Goal: Task Accomplishment & Management: Use online tool/utility

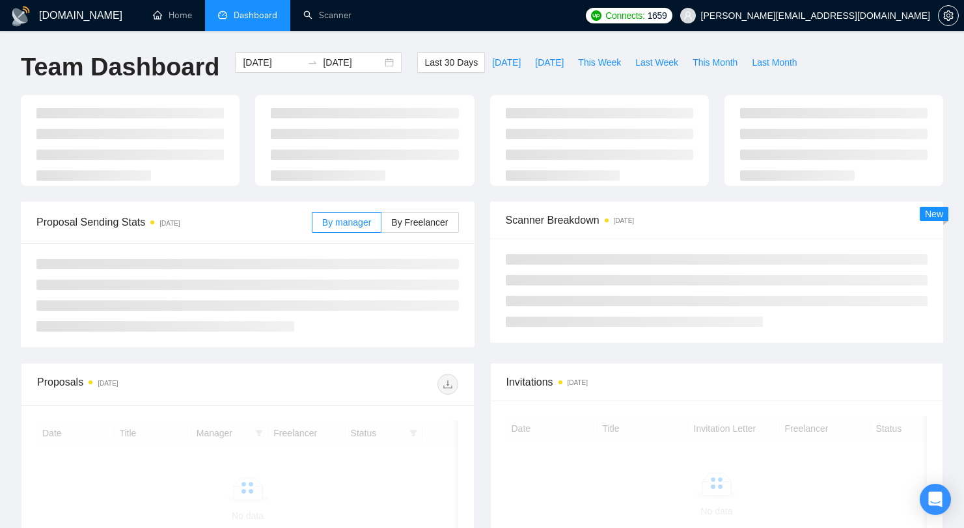
click at [774, 8] on div "Connects: 1659 isaac@recruitcloud.io" at bounding box center [772, 15] width 373 height 31
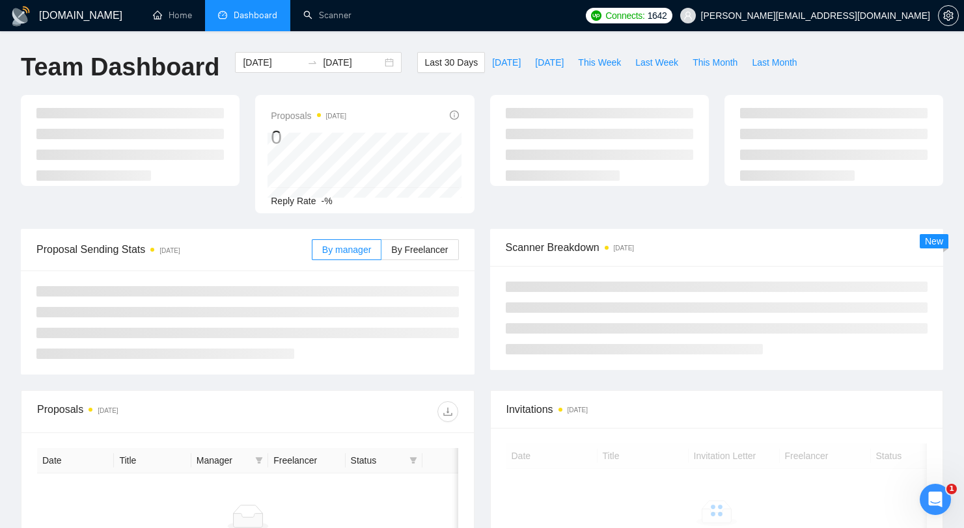
click at [667, 18] on span "1642" at bounding box center [657, 15] width 20 height 14
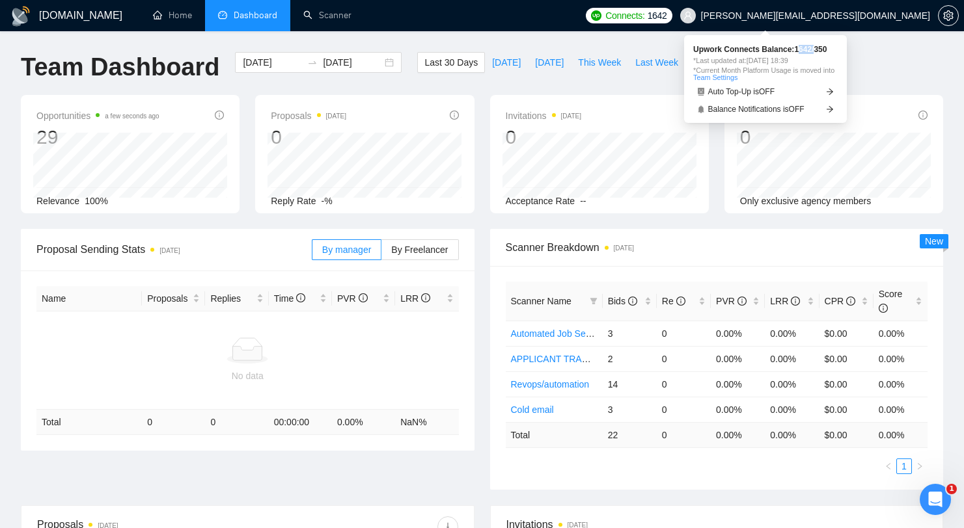
drag, startPoint x: 811, startPoint y: 47, endPoint x: 820, endPoint y: 47, distance: 9.8
click at [820, 47] on span "Upwork Connects Balance: 1642 / 350" at bounding box center [765, 50] width 144 height 8
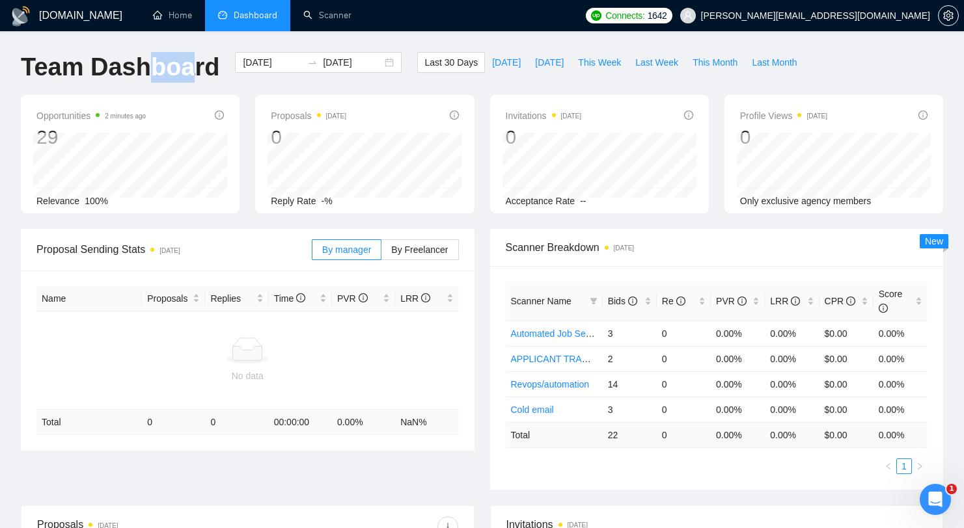
drag, startPoint x: 143, startPoint y: 69, endPoint x: 183, endPoint y: 68, distance: 39.7
click at [183, 68] on h1 "Team Dashboard" at bounding box center [120, 67] width 198 height 31
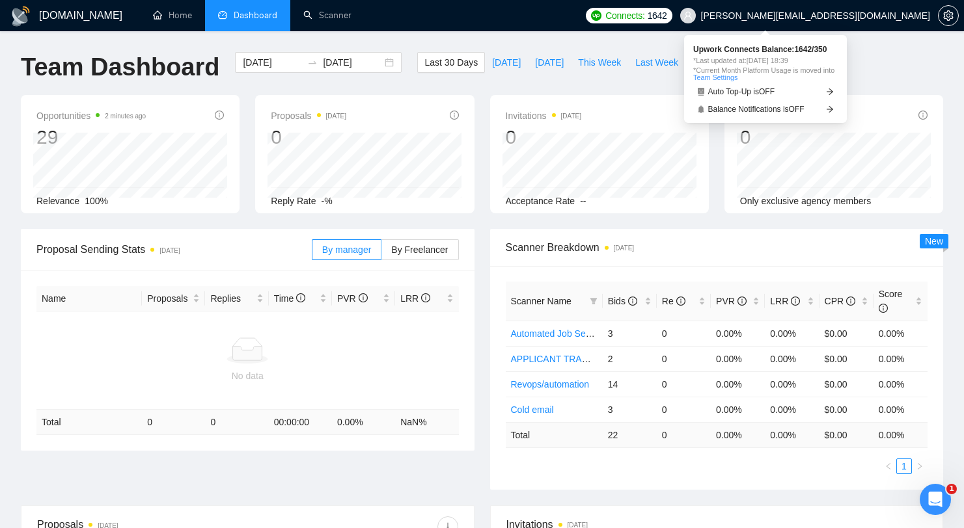
click at [644, 18] on span "Connects:" at bounding box center [624, 15] width 39 height 14
drag, startPoint x: 775, startPoint y: 47, endPoint x: 821, endPoint y: 49, distance: 46.2
click at [821, 49] on span "Upwork Connects Balance: 1642 / 350" at bounding box center [765, 50] width 144 height 8
drag, startPoint x: 804, startPoint y: 51, endPoint x: 815, endPoint y: 50, distance: 10.5
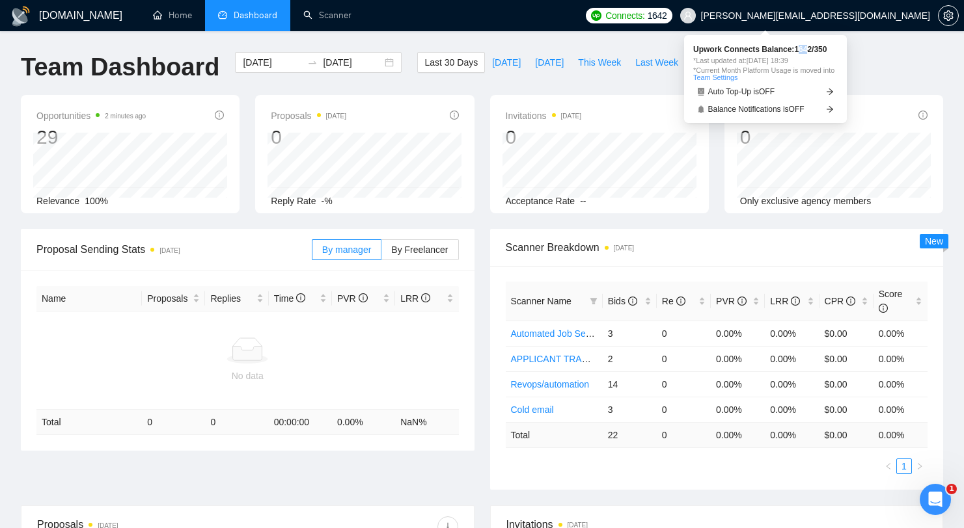
click at [815, 50] on span "Upwork Connects Balance: 1642 / 350" at bounding box center [765, 50] width 144 height 8
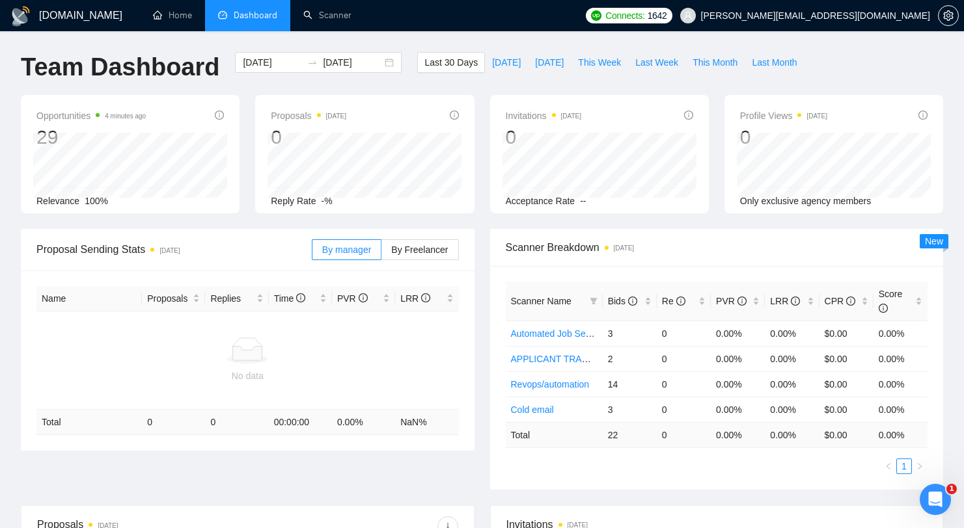
drag, startPoint x: 609, startPoint y: 270, endPoint x: 478, endPoint y: 266, distance: 130.8
click at [496, 267] on div "Scanner Name Bids Re PVR LRR CPR Score Automated Job Search 3 0 0.00% 0.00% $0.…" at bounding box center [716, 378] width 453 height 224
click at [666, 230] on div "Scanner Breakdown 2 days ago" at bounding box center [717, 247] width 422 height 37
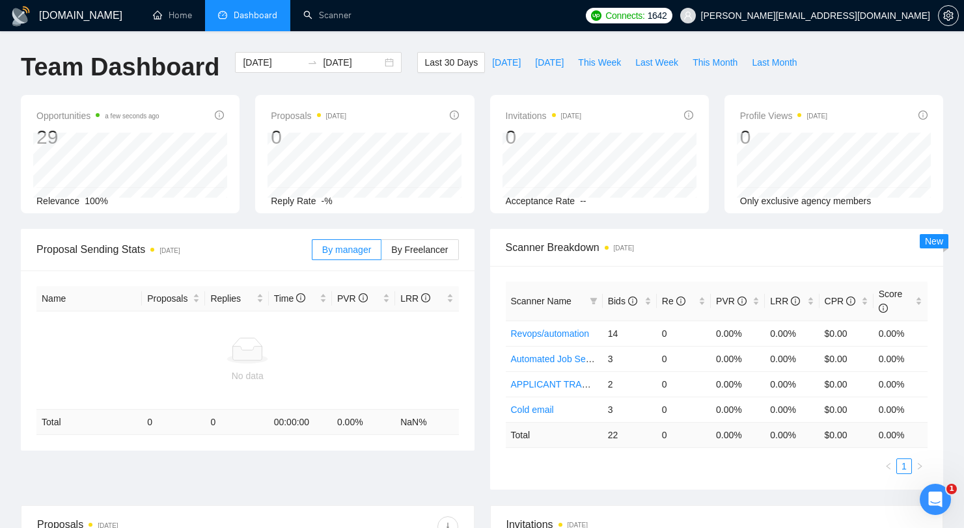
drag, startPoint x: 764, startPoint y: 79, endPoint x: 466, endPoint y: 73, distance: 297.4
click at [533, 77] on div "Last 30 Days Today Yesterday This Week Last Week This Month Last Month" at bounding box center [610, 73] width 402 height 43
click at [538, 37] on div "GigRadar.io Home Dashboard Scanner Connects: 1642 isaac@recruitcloud.io Team Da…" at bounding box center [482, 415] width 964 height 830
drag, startPoint x: 204, startPoint y: 70, endPoint x: 360, endPoint y: 51, distance: 157.4
click at [360, 51] on div "GigRadar.io Home Dashboard Scanner Connects: 1642 isaac@recruitcloud.io Team Da…" at bounding box center [482, 415] width 964 height 830
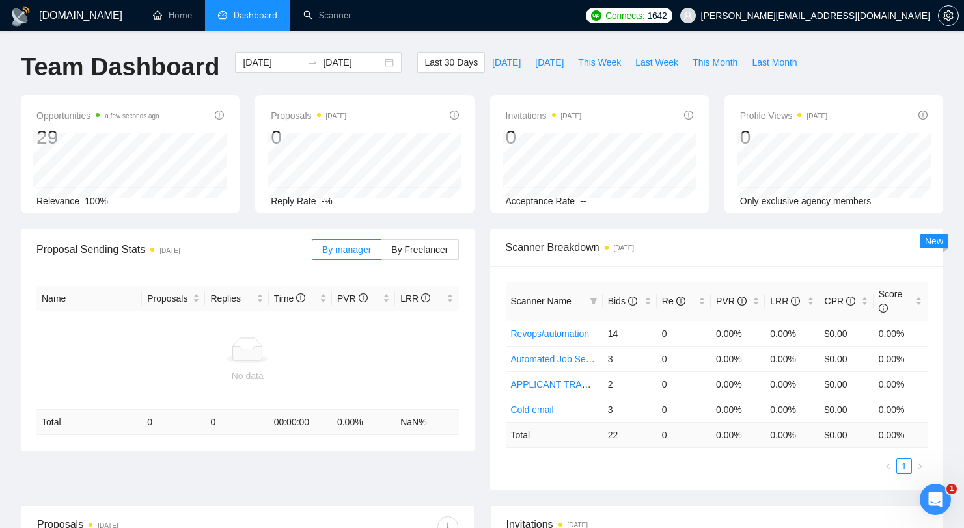
click at [191, 70] on h1 "Team Dashboard" at bounding box center [120, 67] width 198 height 31
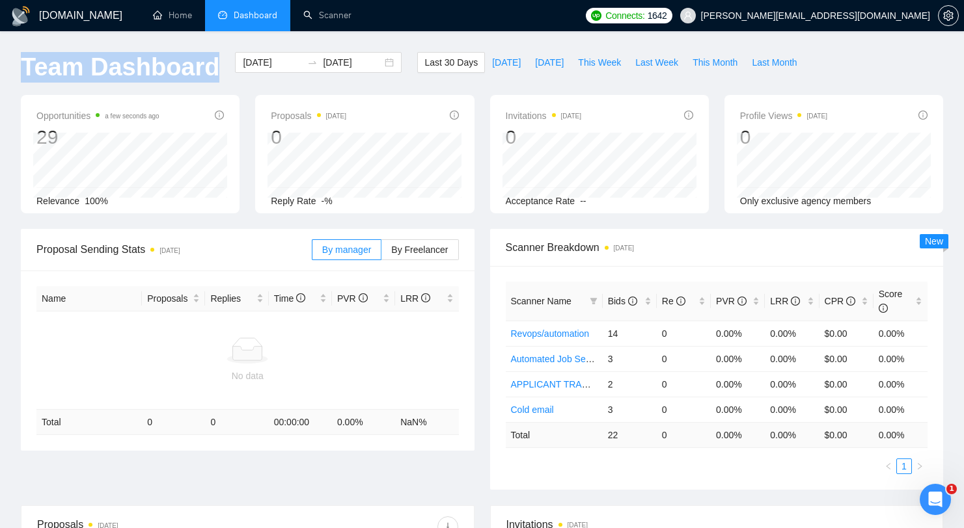
click at [191, 70] on h1 "Team Dashboard" at bounding box center [120, 67] width 198 height 31
click at [155, 72] on h1 "Team Dashboard" at bounding box center [120, 67] width 198 height 31
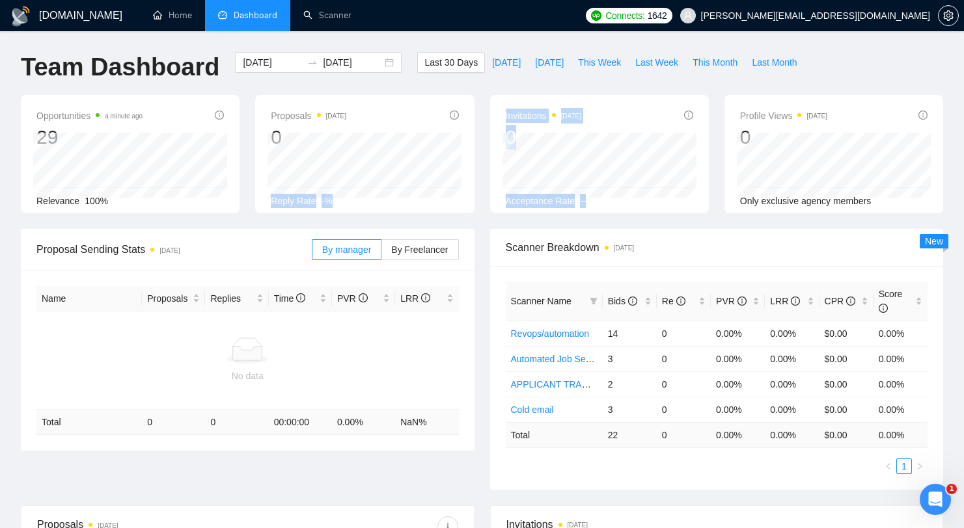
click at [394, 182] on div "Opportunities a minute ago 29 Relevance 100% Proposals 2 days ago 0 Reply Rate …" at bounding box center [482, 162] width 938 height 134
click at [358, 70] on div "2025-08-12 2025-09-11" at bounding box center [318, 62] width 167 height 21
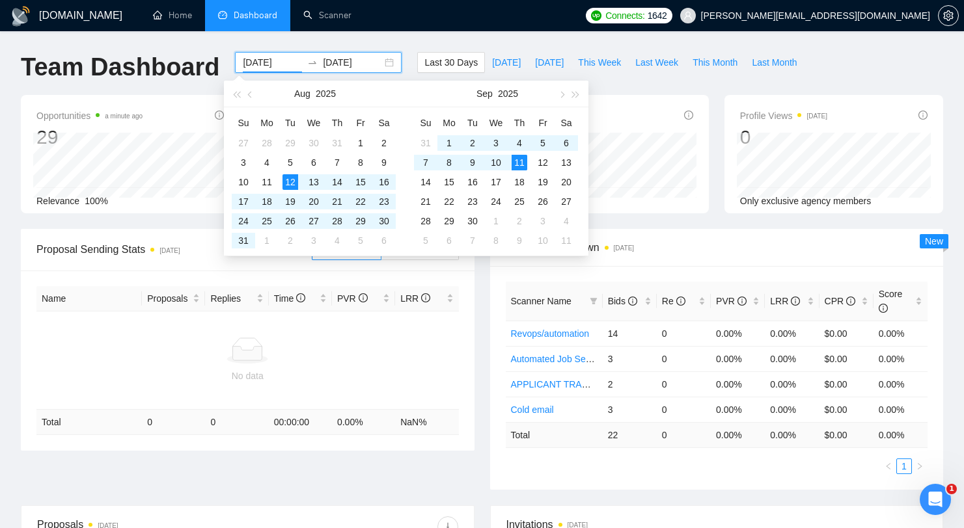
click at [183, 77] on h1 "Team Dashboard" at bounding box center [120, 67] width 198 height 31
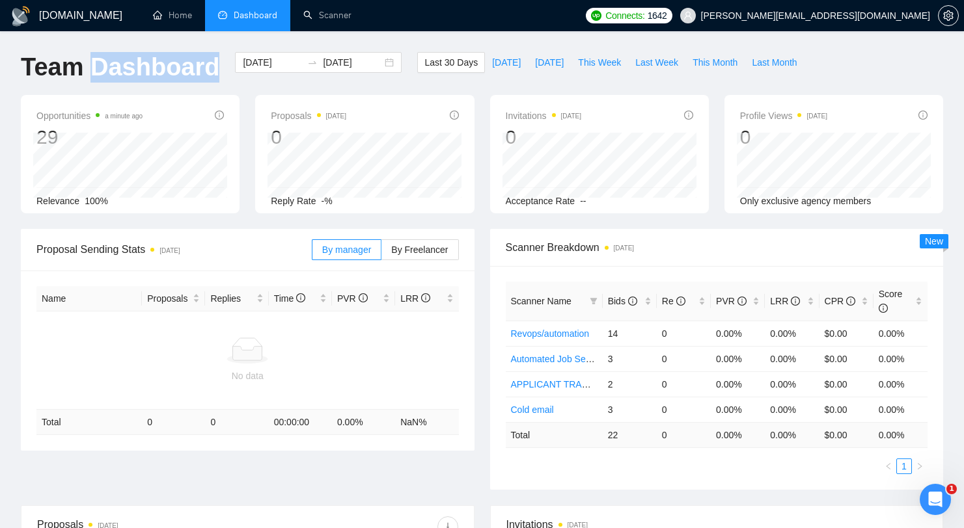
click at [183, 77] on h1 "Team Dashboard" at bounding box center [120, 67] width 198 height 31
click at [165, 33] on div "GigRadar.io Home Dashboard Scanner Connects: 1642 isaac@recruitcloud.io Team Da…" at bounding box center [482, 415] width 964 height 830
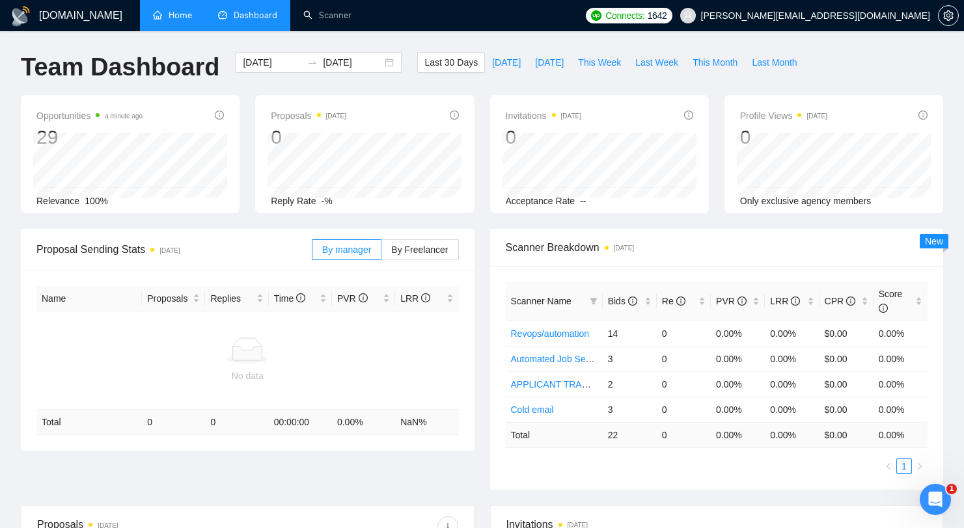
click at [173, 18] on link "Home" at bounding box center [172, 15] width 39 height 11
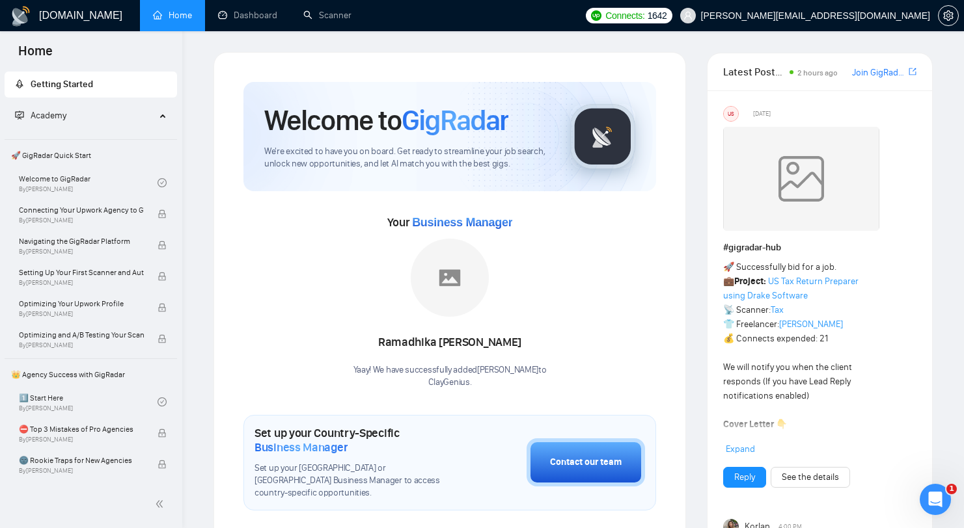
click at [546, 245] on div "Ramadhika Tegar Pratama Yaay! We have successfully added Ramadhika Tegar Pratam…" at bounding box center [449, 314] width 193 height 150
click at [442, 105] on span "GigRadar" at bounding box center [454, 120] width 107 height 35
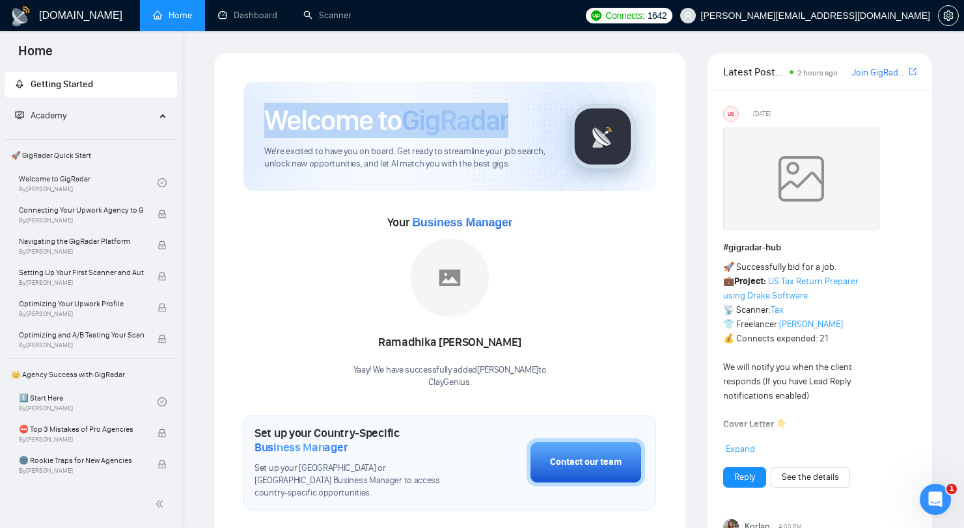
drag, startPoint x: 252, startPoint y: 113, endPoint x: 511, endPoint y: 118, distance: 258.3
click at [511, 118] on div "Welcome to GigRadar We're excited to have you on board. Get ready to streamline…" at bounding box center [449, 136] width 412 height 109
click at [511, 118] on div "Welcome to GigRadar" at bounding box center [406, 120] width 285 height 35
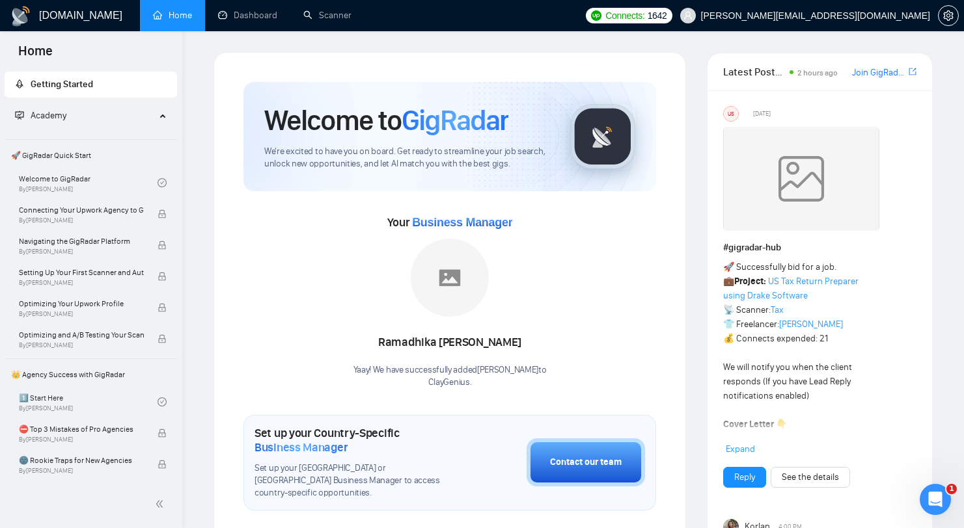
click at [511, 118] on div "Welcome to GigRadar" at bounding box center [406, 120] width 285 height 35
click at [338, 18] on link "Scanner" at bounding box center [327, 15] width 48 height 11
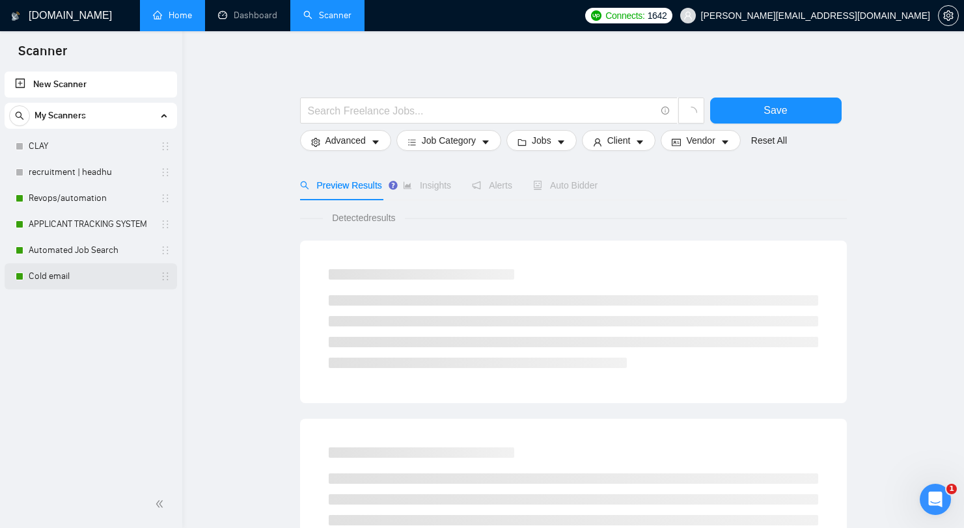
click at [87, 277] on link "Cold email" at bounding box center [91, 276] width 124 height 26
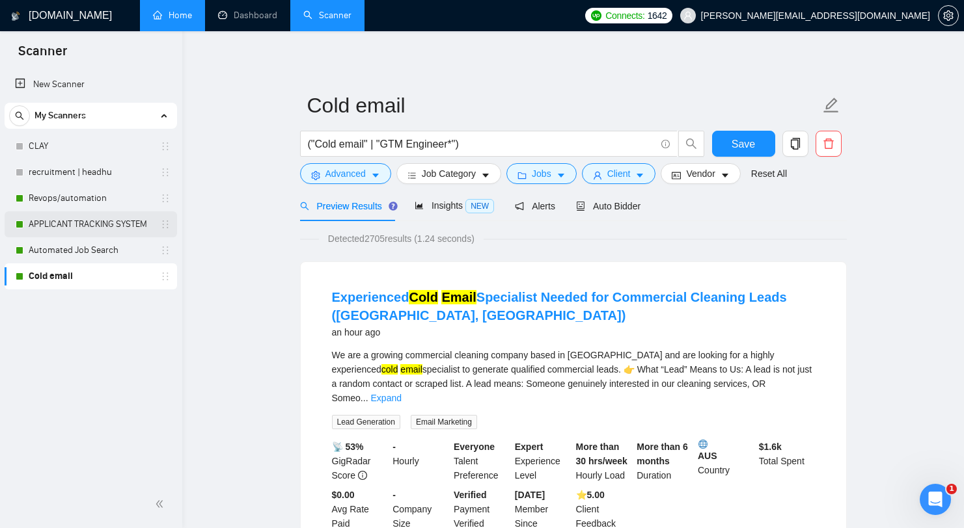
click at [74, 233] on link "APPLICANT TRACKING SYSTEM" at bounding box center [91, 224] width 124 height 26
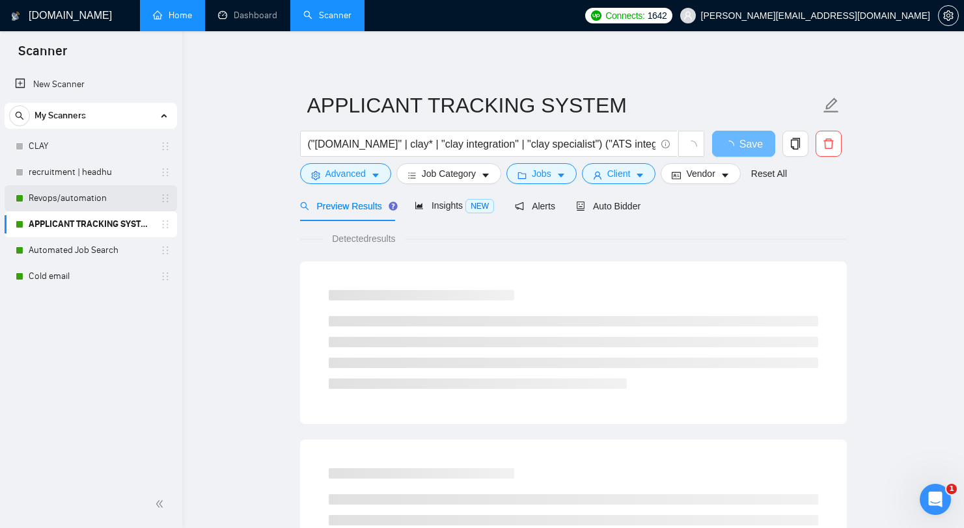
click at [87, 203] on link "Revops/automation" at bounding box center [91, 198] width 124 height 26
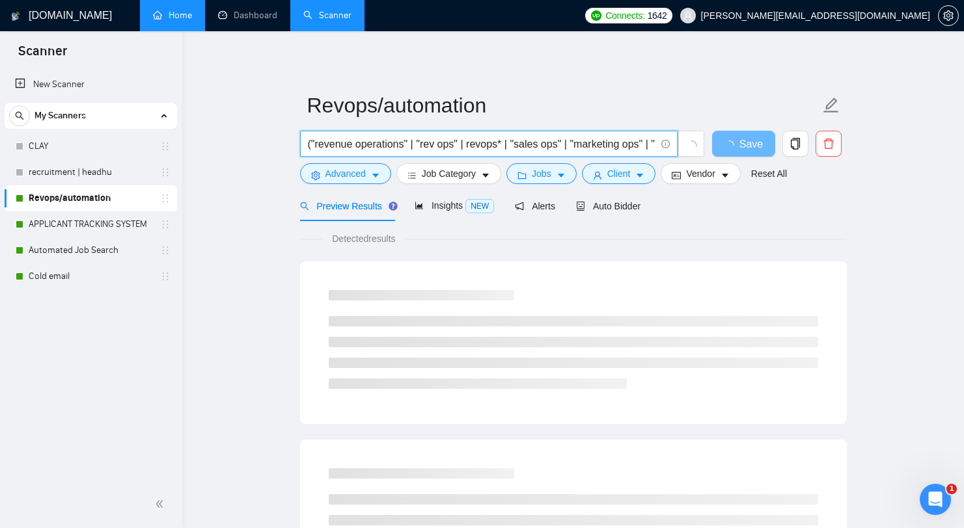
drag, startPoint x: 545, startPoint y: 140, endPoint x: 168, endPoint y: 124, distance: 377.0
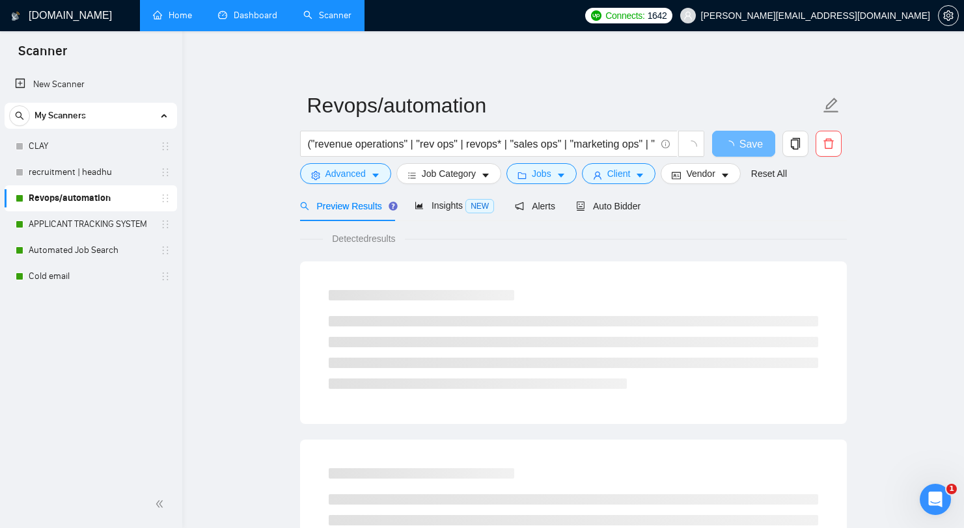
click at [269, 14] on link "Dashboard" at bounding box center [247, 15] width 59 height 11
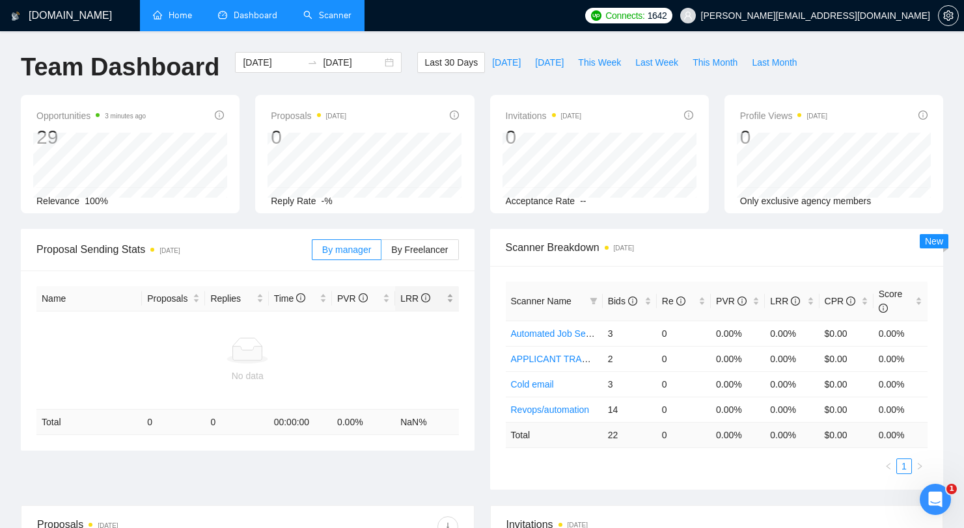
scroll to position [311, 0]
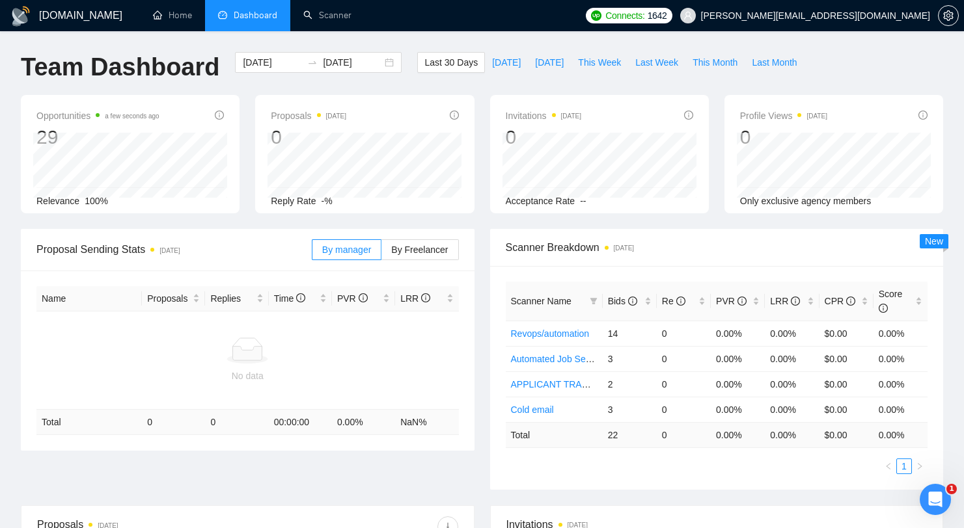
drag, startPoint x: 500, startPoint y: 282, endPoint x: 547, endPoint y: 284, distance: 47.5
click at [547, 284] on div "Scanner Name Bids Re PVR LRR CPR Score Revops/automation 14 0 0.00% 0.00% $0.00…" at bounding box center [716, 378] width 453 height 224
click at [547, 284] on th "Scanner Name" at bounding box center [554, 302] width 97 height 40
drag, startPoint x: 822, startPoint y: 59, endPoint x: 388, endPoint y: 68, distance: 434.0
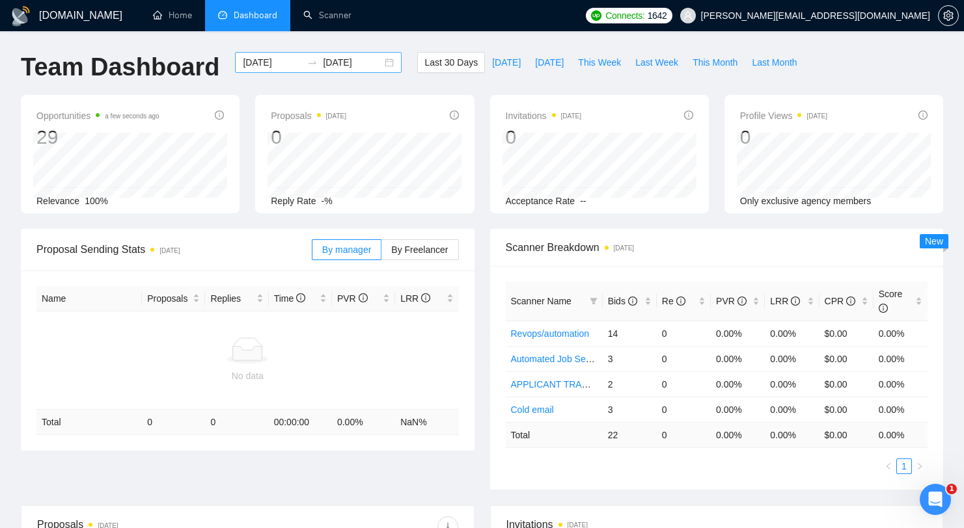
click at [390, 68] on div "Team Dashboard 2025-08-12 2025-09-11 Last 30 Days Today Yesterday This Week Las…" at bounding box center [482, 73] width 938 height 43
click at [183, 70] on h1 "Team Dashboard" at bounding box center [120, 67] width 198 height 31
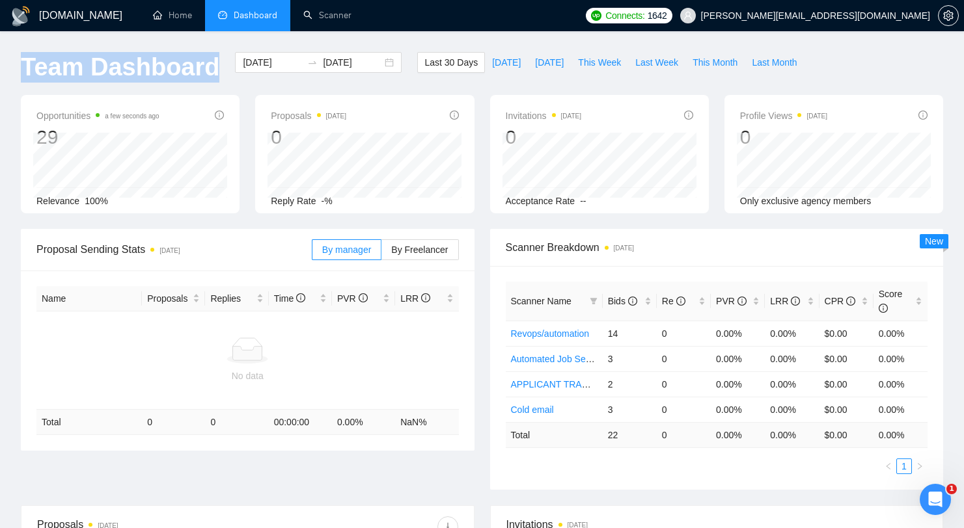
click at [183, 70] on h1 "Team Dashboard" at bounding box center [120, 67] width 198 height 31
click at [158, 20] on link "Home" at bounding box center [172, 15] width 39 height 11
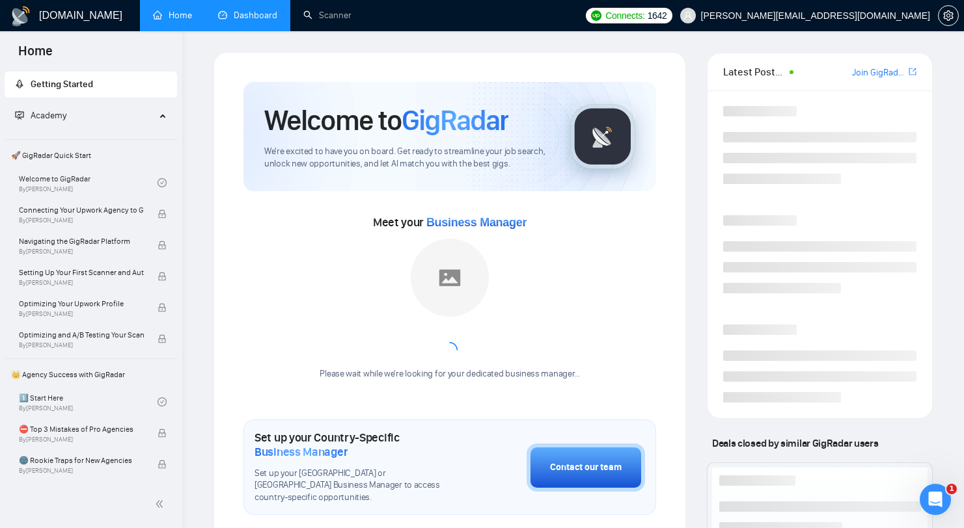
click at [256, 21] on link "Dashboard" at bounding box center [247, 15] width 59 height 11
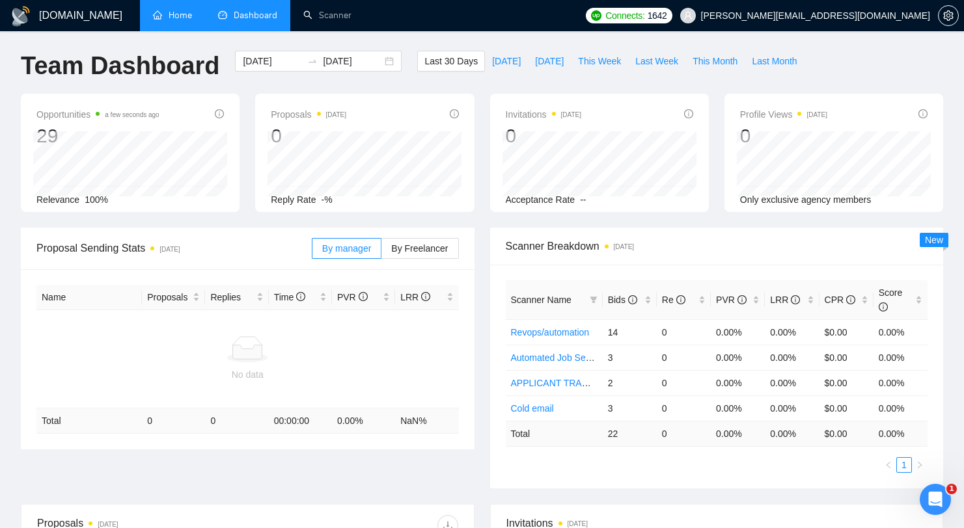
scroll to position [3, 0]
drag, startPoint x: 675, startPoint y: 239, endPoint x: 532, endPoint y: 247, distance: 142.7
click at [532, 247] on span "Scanner Breakdown 2 days ago" at bounding box center [717, 245] width 422 height 16
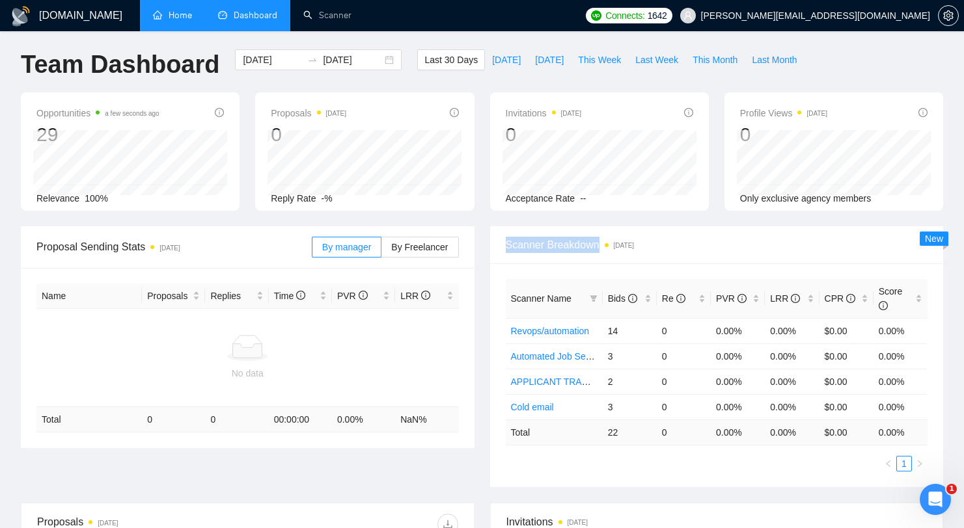
click at [532, 247] on span "Scanner Breakdown 2 days ago" at bounding box center [717, 245] width 422 height 16
